Goal: Find specific page/section: Find specific page/section

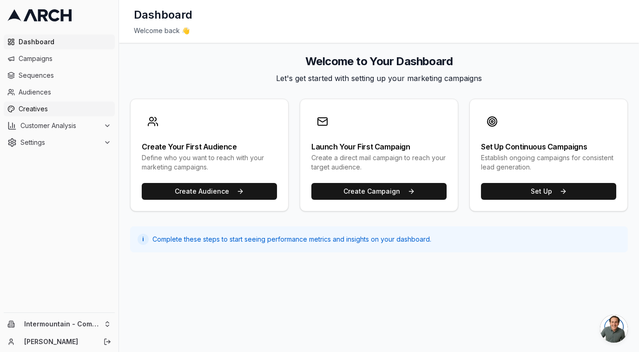
click at [44, 108] on span "Creatives" at bounding box center [65, 108] width 93 height 9
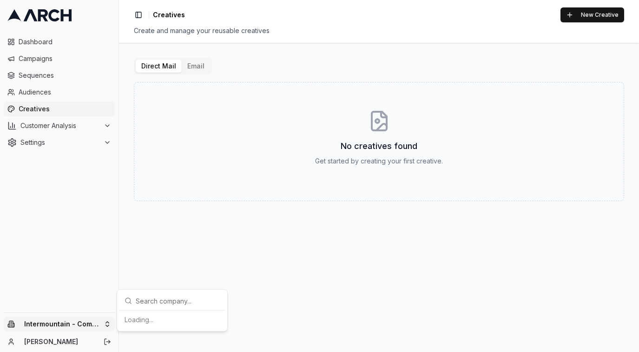
click at [92, 317] on html "Dashboard Campaigns Sequences Audiences Creatives Customer Analysis Settings In…" at bounding box center [319, 176] width 639 height 352
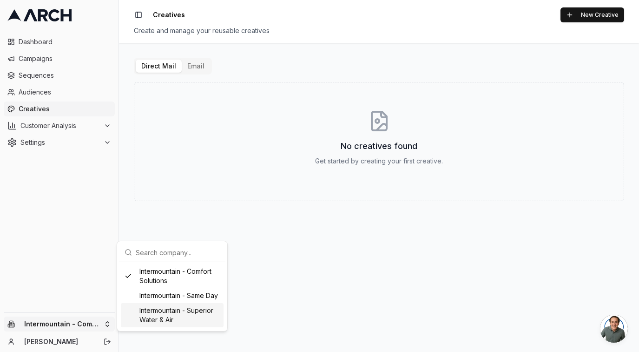
click at [173, 317] on div "Intermountain - Superior Water & Air" at bounding box center [172, 315] width 103 height 24
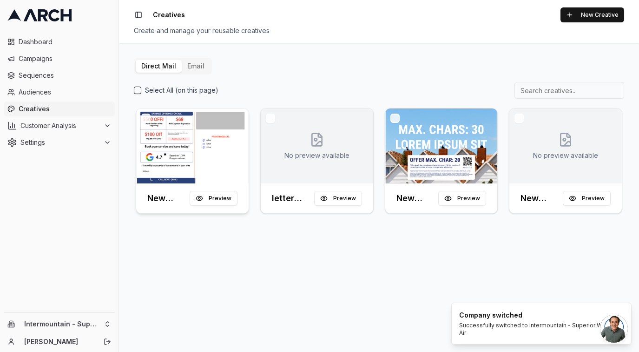
click at [193, 144] on div at bounding box center [192, 145] width 113 height 75
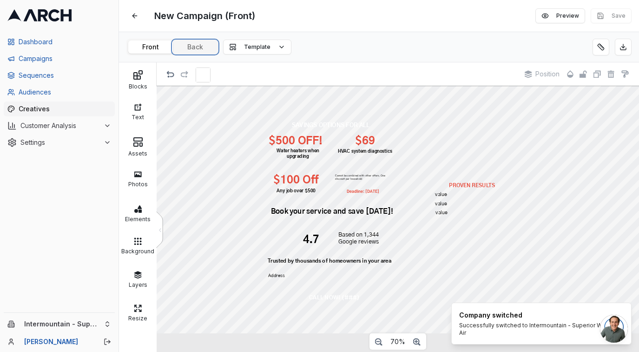
click at [199, 47] on button "Back" at bounding box center [195, 46] width 45 height 13
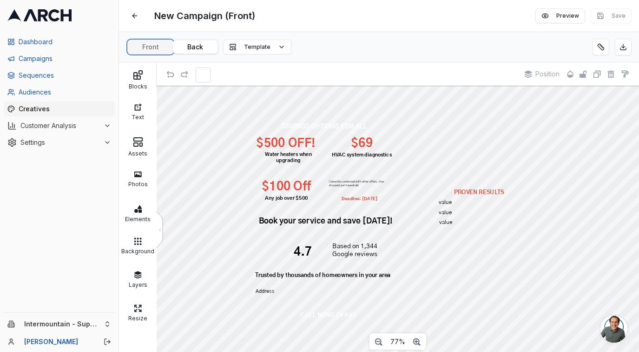
click at [153, 50] on button "Front" at bounding box center [150, 46] width 45 height 13
